Goal: Task Accomplishment & Management: Use online tool/utility

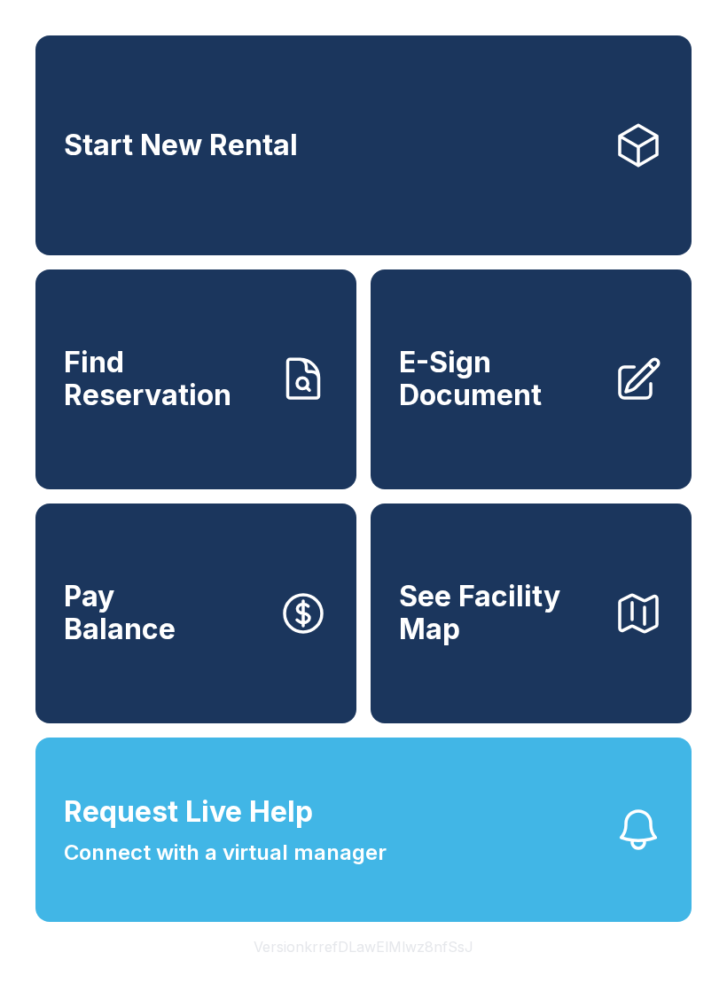
click at [246, 411] on span "Find Reservation" at bounding box center [164, 378] width 200 height 65
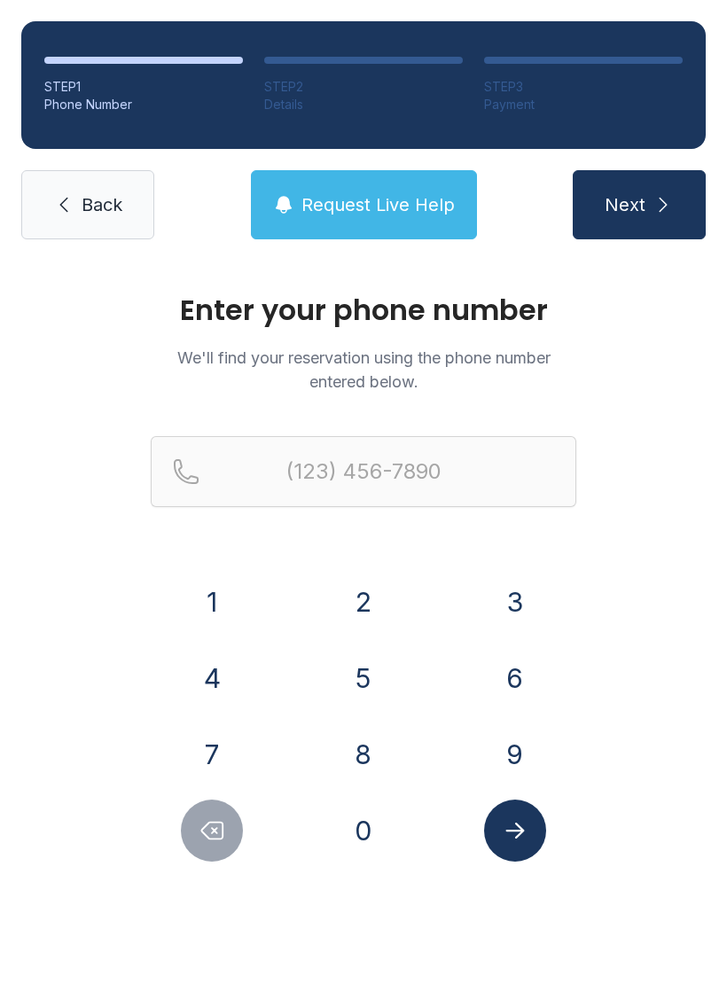
click at [49, 204] on link "Back" at bounding box center [87, 204] width 133 height 69
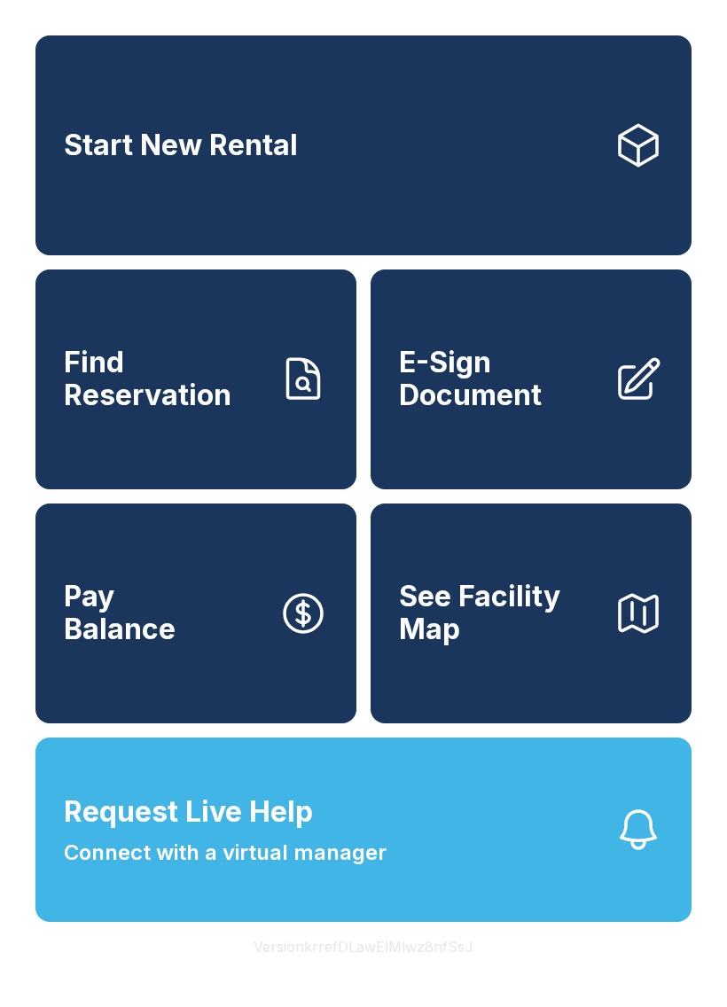
click at [582, 411] on span "E-Sign Document" at bounding box center [499, 378] width 200 height 65
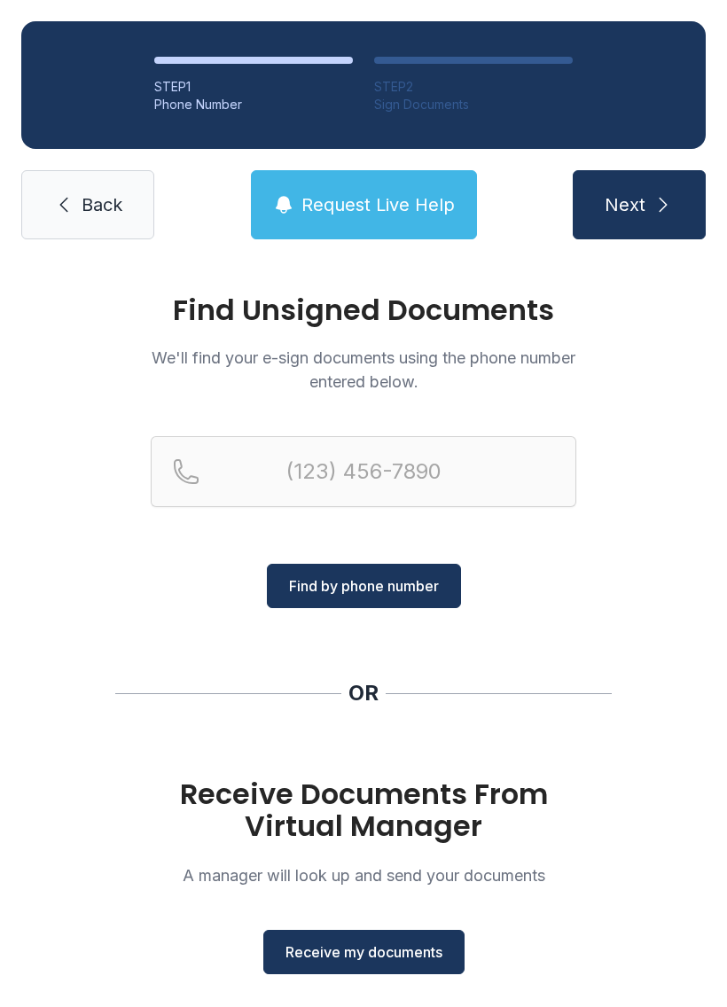
click at [383, 952] on span "Receive my documents" at bounding box center [363, 951] width 157 height 21
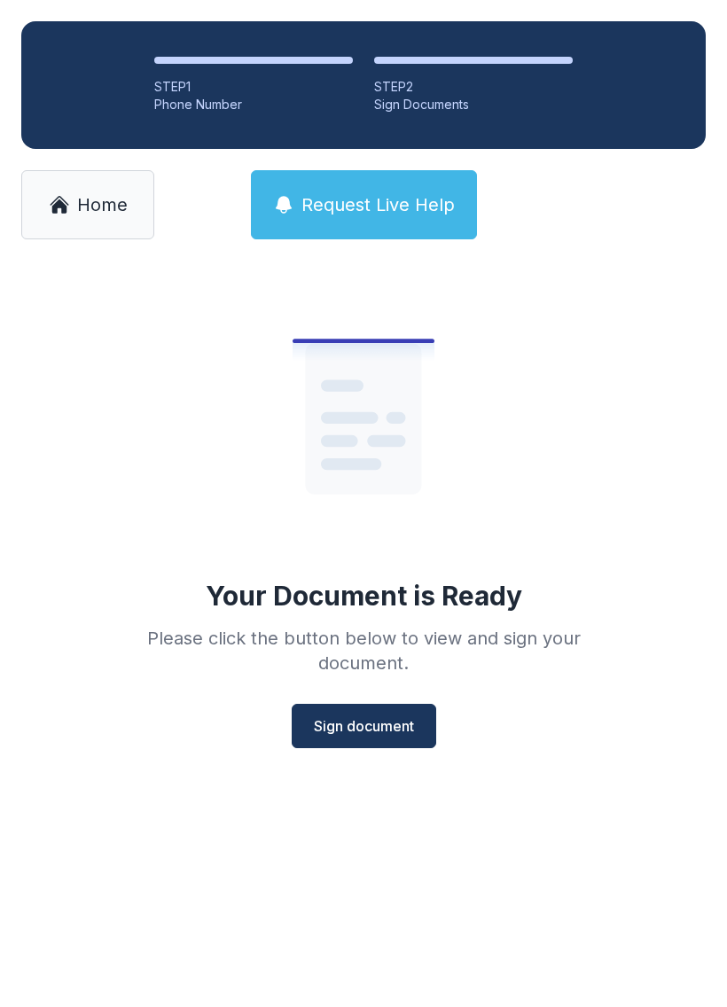
click at [378, 719] on span "Sign document" at bounding box center [364, 725] width 100 height 21
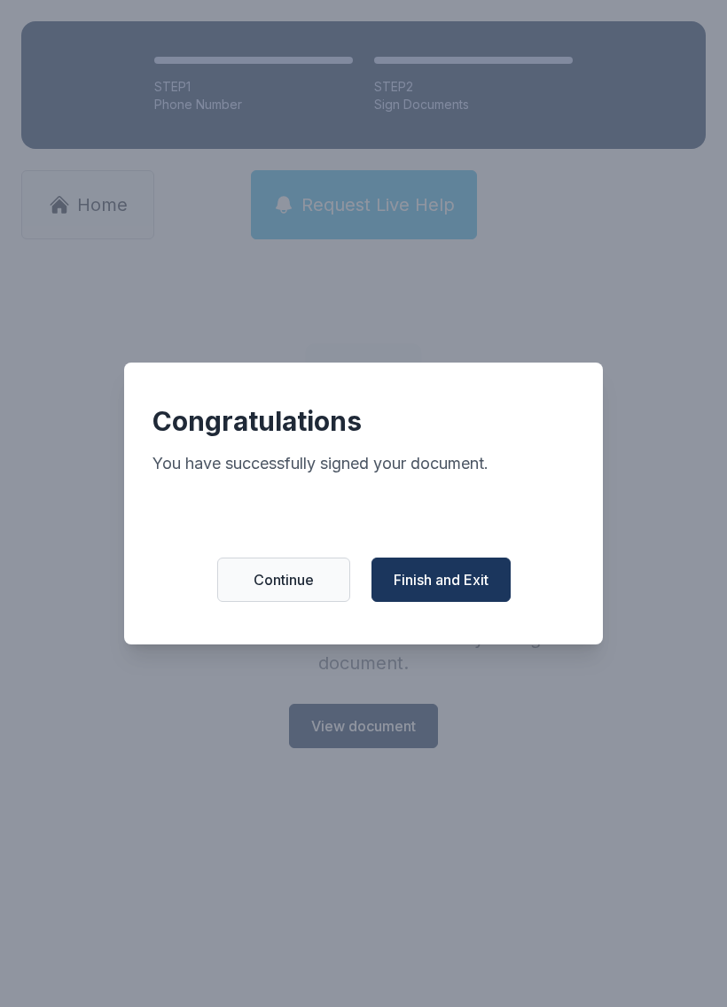
click at [472, 583] on span "Finish and Exit" at bounding box center [440, 579] width 95 height 21
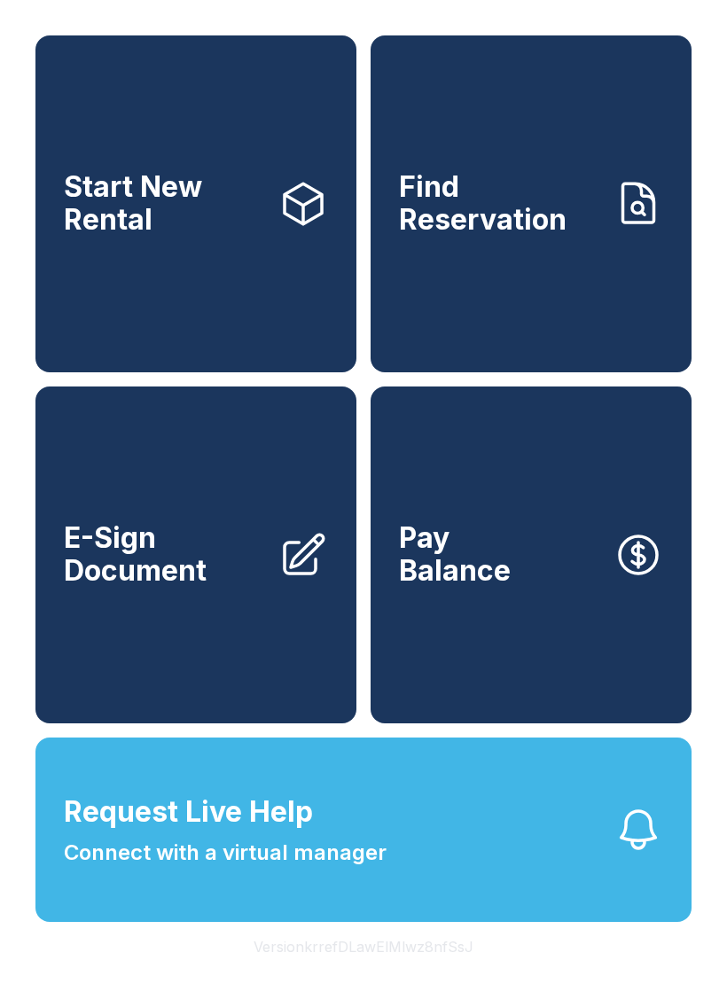
click at [472, 582] on span "Pay Balance" at bounding box center [455, 554] width 112 height 65
